Goal: Task Accomplishment & Management: Use online tool/utility

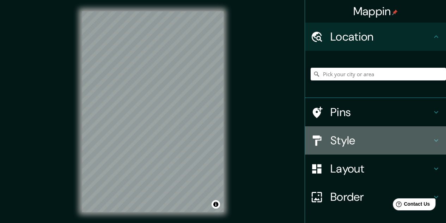
click at [349, 137] on h4 "Style" at bounding box center [382, 140] width 102 height 14
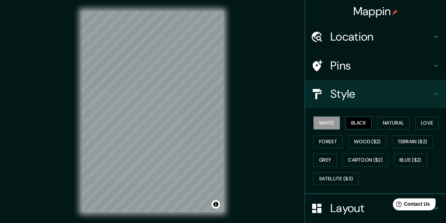
click at [353, 123] on button "Black" at bounding box center [359, 122] width 26 height 13
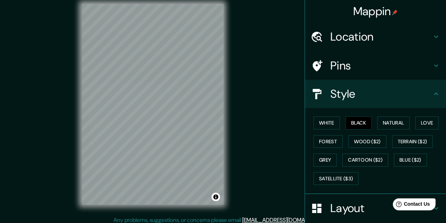
scroll to position [11, 0]
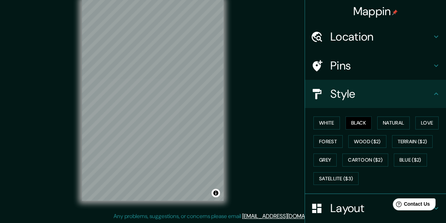
click at [71, 134] on div "© Mapbox © OpenStreetMap Improve this map" at bounding box center [153, 100] width 164 height 223
click at [325, 120] on button "White" at bounding box center [327, 122] width 26 height 13
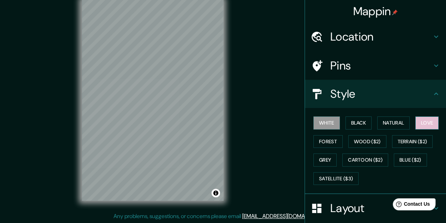
click at [416, 123] on button "Love" at bounding box center [427, 122] width 23 height 13
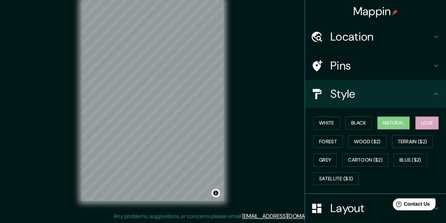
click at [396, 120] on button "Natural" at bounding box center [394, 122] width 32 height 13
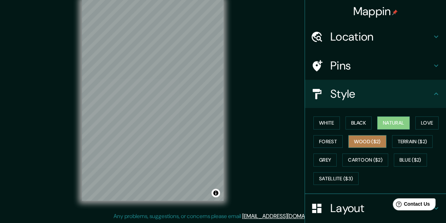
click at [356, 145] on button "Wood ($2)" at bounding box center [368, 141] width 38 height 13
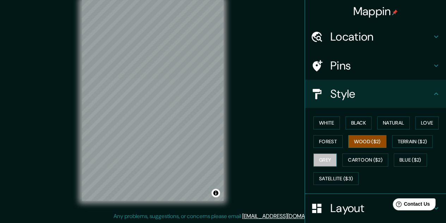
click at [329, 157] on button "Grey" at bounding box center [325, 160] width 23 height 13
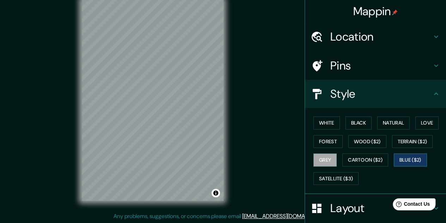
click at [399, 159] on button "Blue ($2)" at bounding box center [410, 160] width 33 height 13
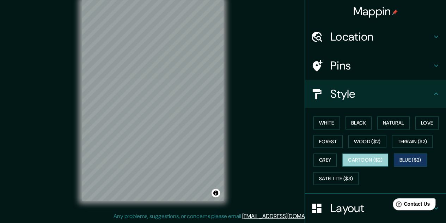
click at [373, 157] on button "Cartoon ($2)" at bounding box center [366, 160] width 46 height 13
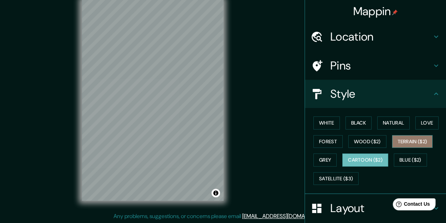
click at [397, 141] on button "Terrain ($2)" at bounding box center [412, 141] width 41 height 13
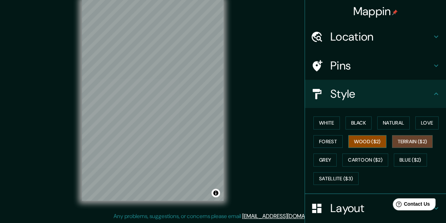
click at [369, 140] on button "Wood ($2)" at bounding box center [368, 141] width 38 height 13
click at [327, 140] on button "Forest" at bounding box center [328, 141] width 29 height 13
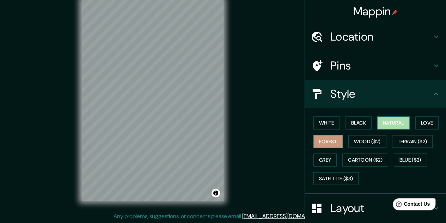
click at [383, 122] on button "Natural" at bounding box center [394, 122] width 32 height 13
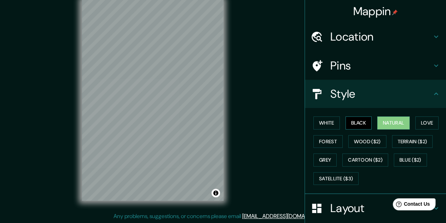
click at [358, 122] on button "Black" at bounding box center [359, 122] width 26 height 13
click at [324, 123] on button "White" at bounding box center [327, 122] width 26 height 13
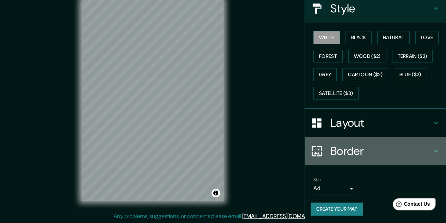
click at [415, 150] on h4 "Border" at bounding box center [382, 151] width 102 height 14
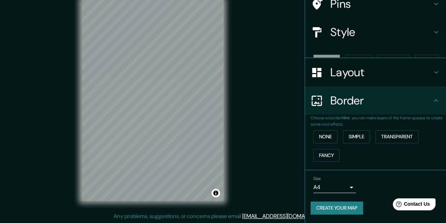
scroll to position [49, 0]
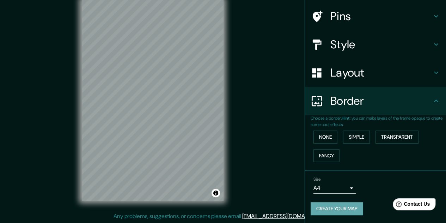
click at [329, 209] on button "Create your map" at bounding box center [337, 208] width 53 height 13
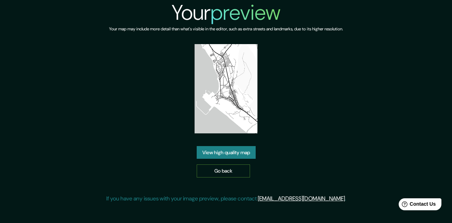
click at [239, 171] on link "Go back" at bounding box center [223, 170] width 53 height 13
click at [224, 150] on link "View high quality map" at bounding box center [226, 152] width 59 height 13
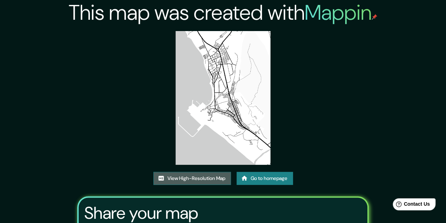
click at [198, 178] on link "View High-Resolution Map" at bounding box center [193, 178] width 78 height 13
